Goal: Task Accomplishment & Management: Use online tool/utility

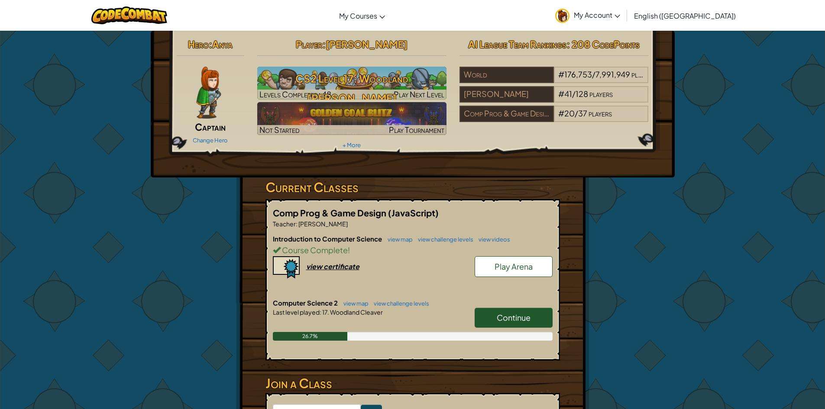
click at [489, 317] on link "Continue" at bounding box center [514, 318] width 78 height 20
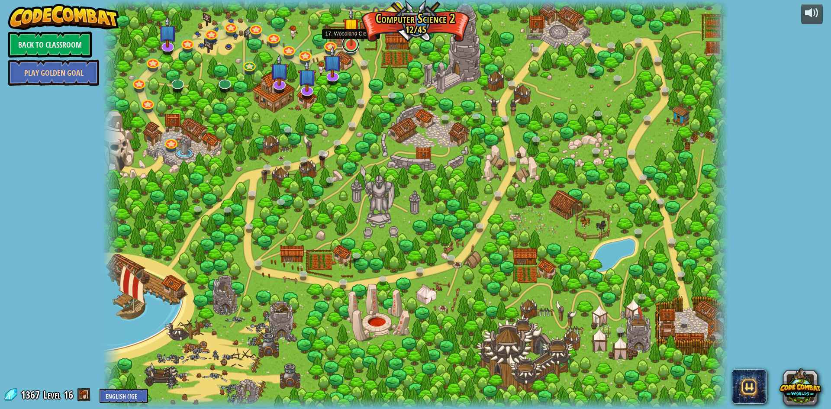
click at [352, 51] on link at bounding box center [350, 44] width 17 height 17
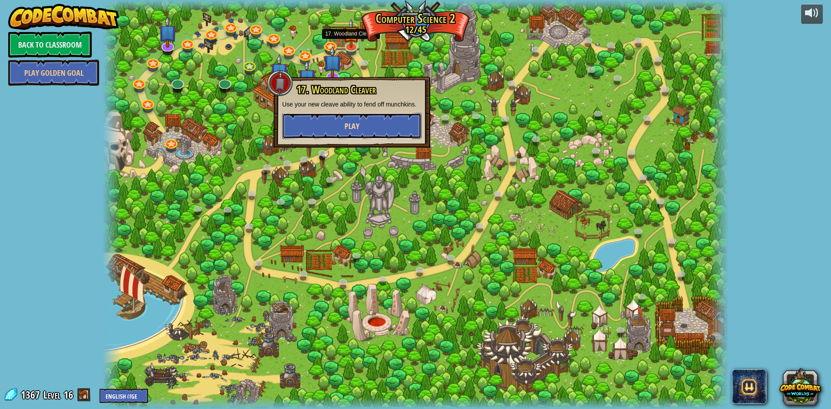
click at [360, 122] on button "Play" at bounding box center [351, 126] width 139 height 26
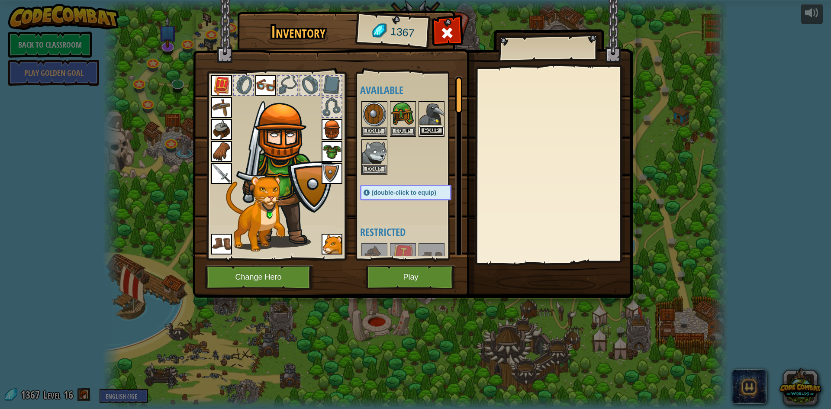
click at [422, 132] on button "Equip" at bounding box center [432, 130] width 24 height 9
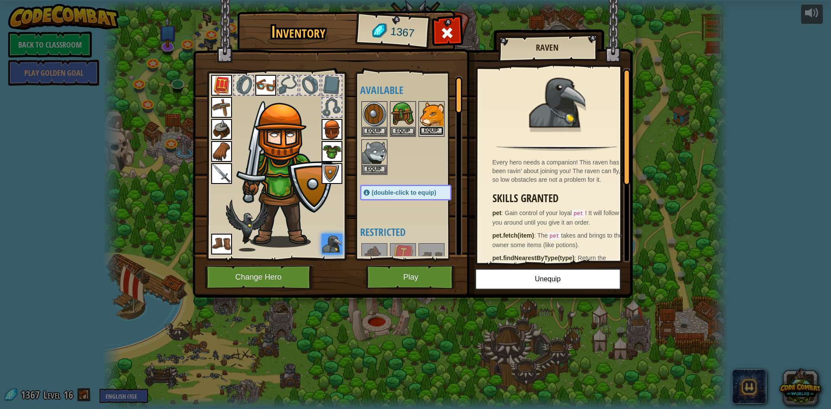
click at [422, 132] on button "Equip" at bounding box center [432, 130] width 24 height 9
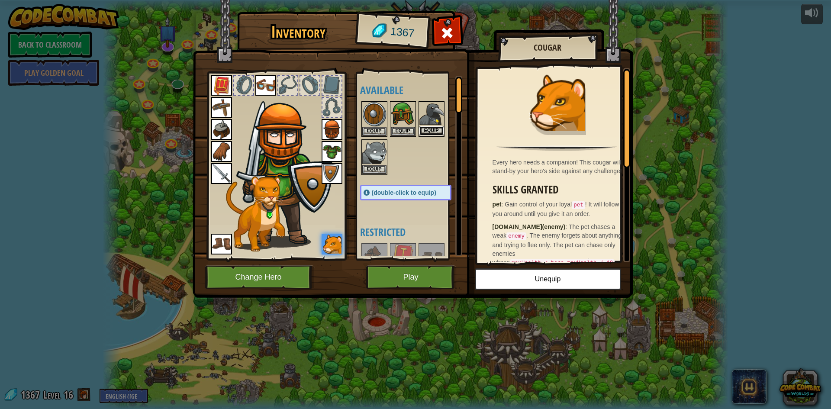
click at [423, 132] on button "Equip" at bounding box center [432, 130] width 24 height 9
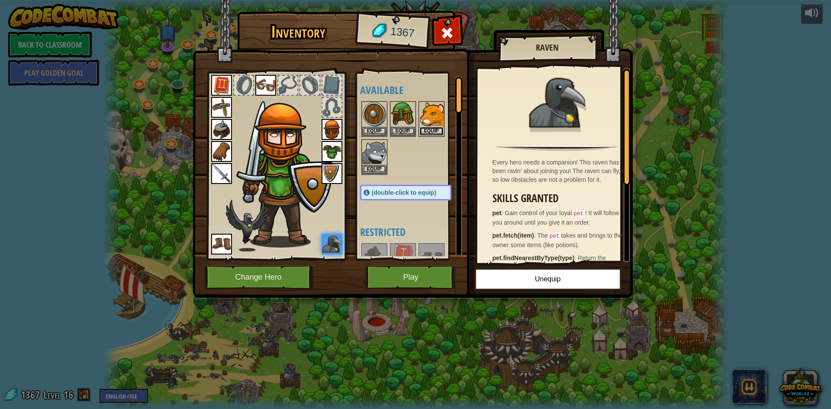
click at [423, 132] on button "Equip" at bounding box center [432, 131] width 24 height 9
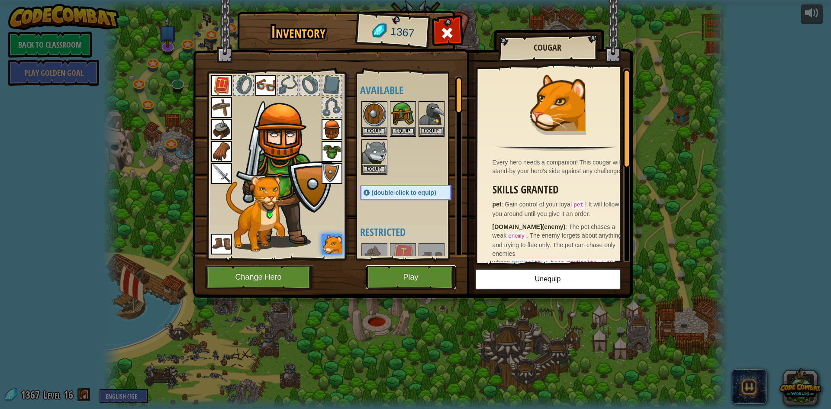
click at [402, 278] on button "Play" at bounding box center [411, 277] width 90 height 24
